Goal: Task Accomplishment & Management: Use online tool/utility

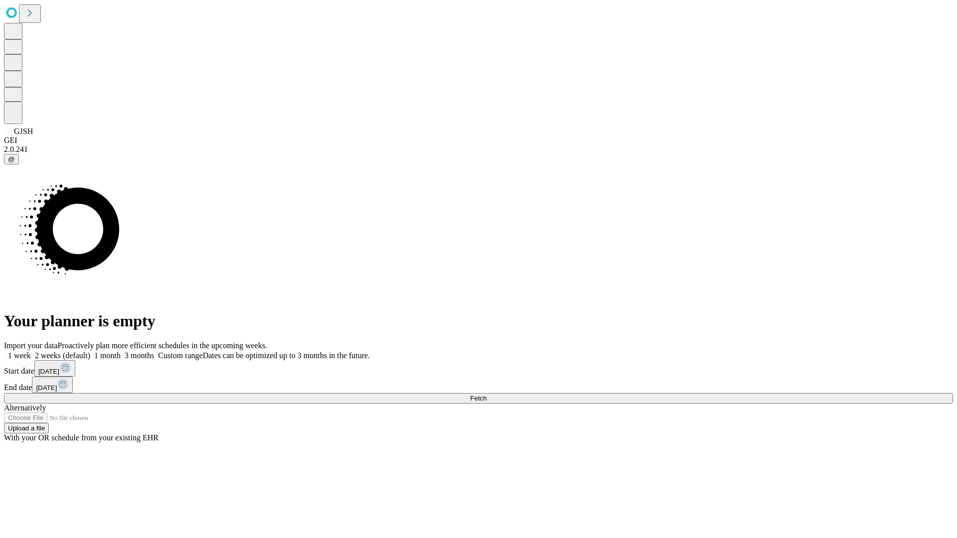
click at [487, 395] on span "Fetch" at bounding box center [478, 398] width 16 height 7
